Goal: Navigation & Orientation: Find specific page/section

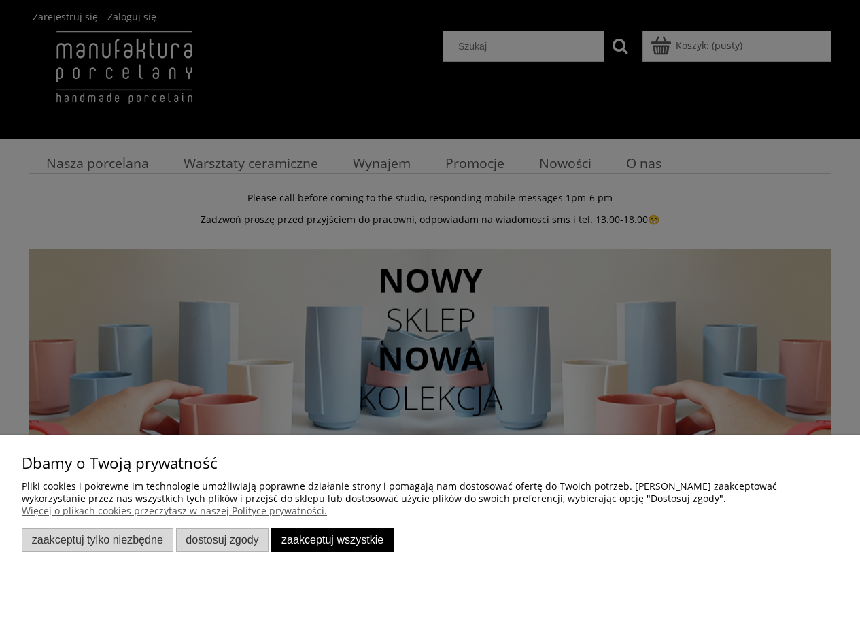
click at [293, 544] on button "Zaakceptuj wszystkie" at bounding box center [332, 540] width 122 height 24
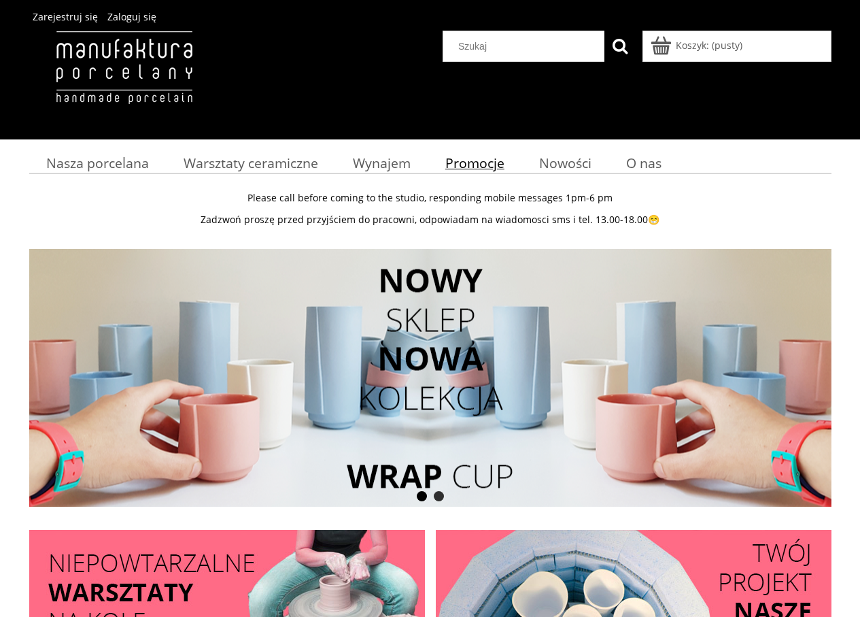
click at [458, 171] on span "Promocje" at bounding box center [474, 163] width 59 height 18
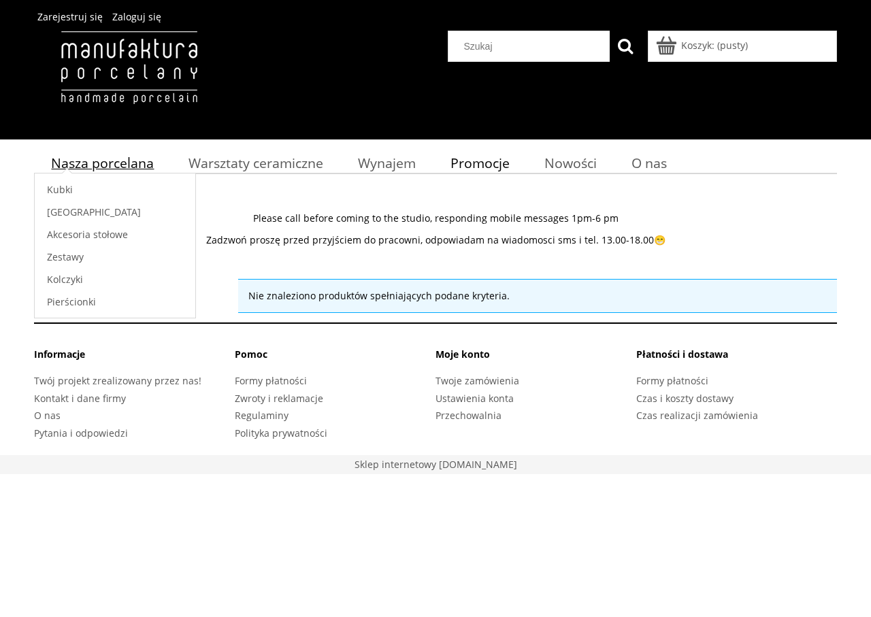
click at [88, 157] on span "Nasza porcelana" at bounding box center [102, 163] width 103 height 18
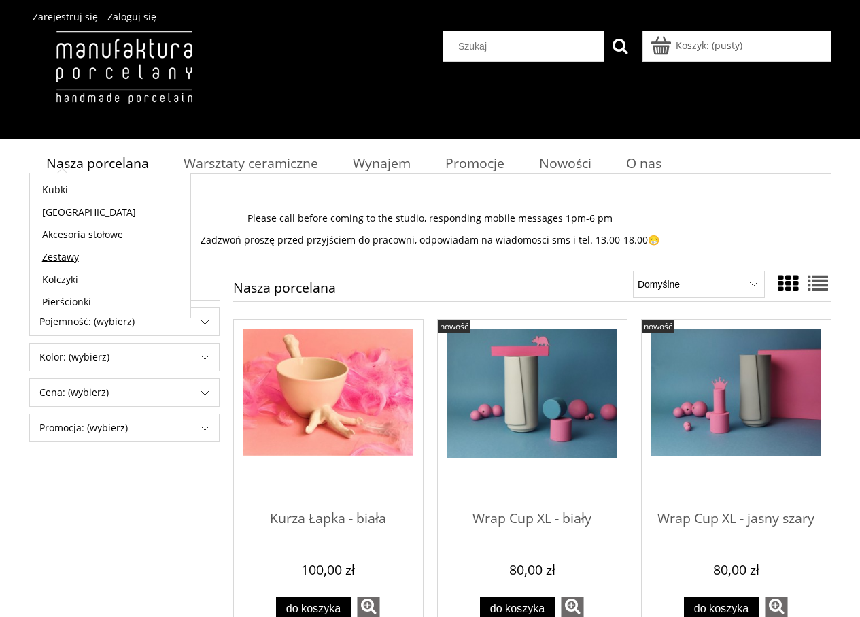
click at [58, 251] on span "Zestawy" at bounding box center [60, 256] width 37 height 13
